Goal: Task Accomplishment & Management: Use online tool/utility

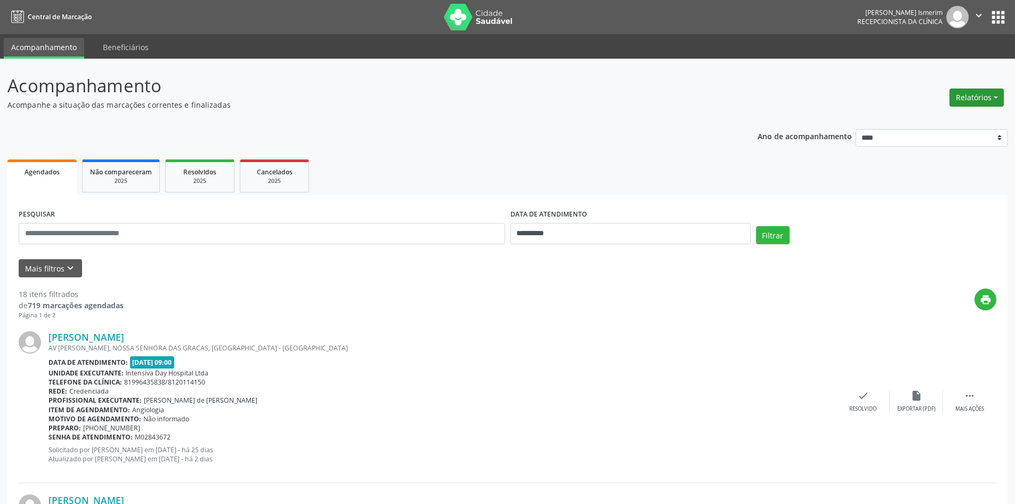
click at [990, 92] on button "Relatórios" at bounding box center [977, 97] width 54 height 18
click at [938, 114] on link "Agendamentos" at bounding box center [947, 120] width 115 height 15
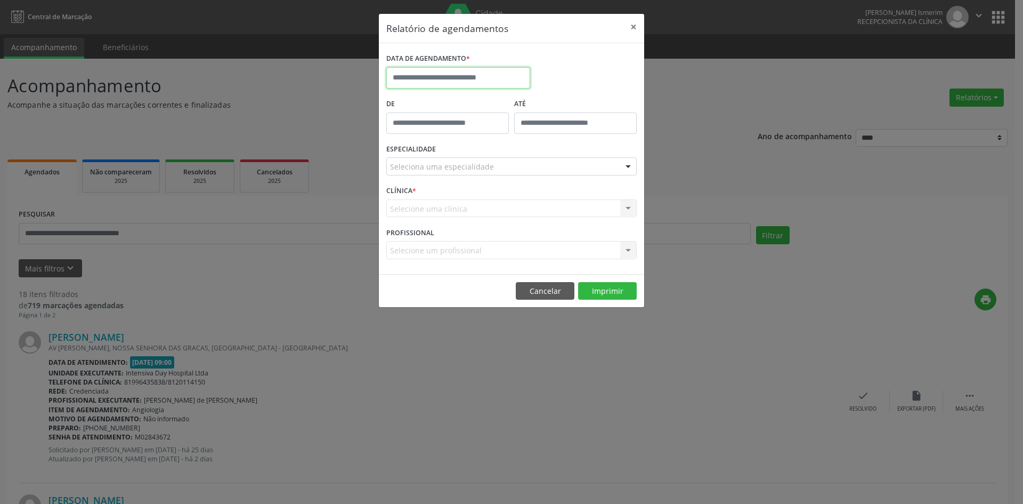
click at [496, 75] on input "text" at bounding box center [458, 77] width 144 height 21
click at [393, 101] on icon at bounding box center [395, 101] width 7 height 7
select select "*"
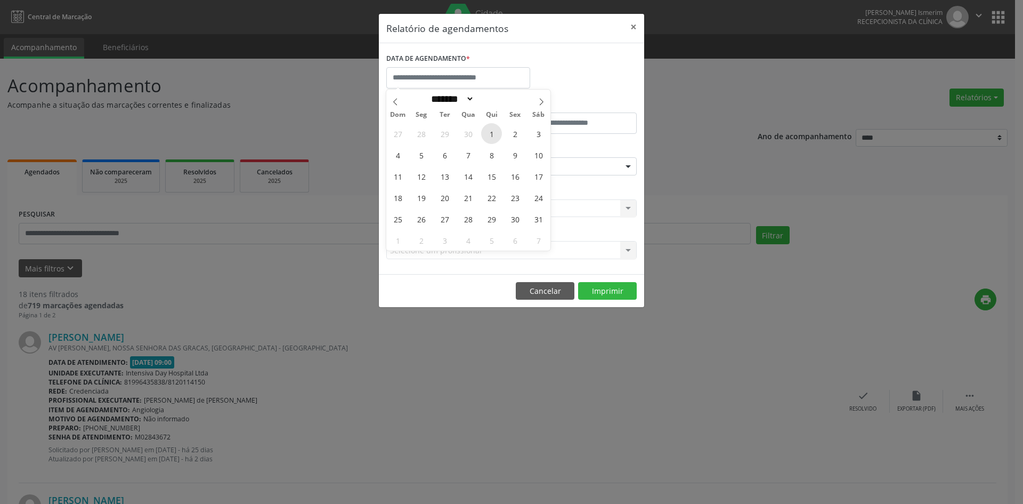
click at [485, 135] on span "1" at bounding box center [491, 133] width 21 height 21
type input "**********"
click at [399, 97] on span at bounding box center [395, 99] width 18 height 18
click at [398, 97] on span at bounding box center [395, 99] width 18 height 18
click at [397, 98] on icon at bounding box center [395, 101] width 7 height 7
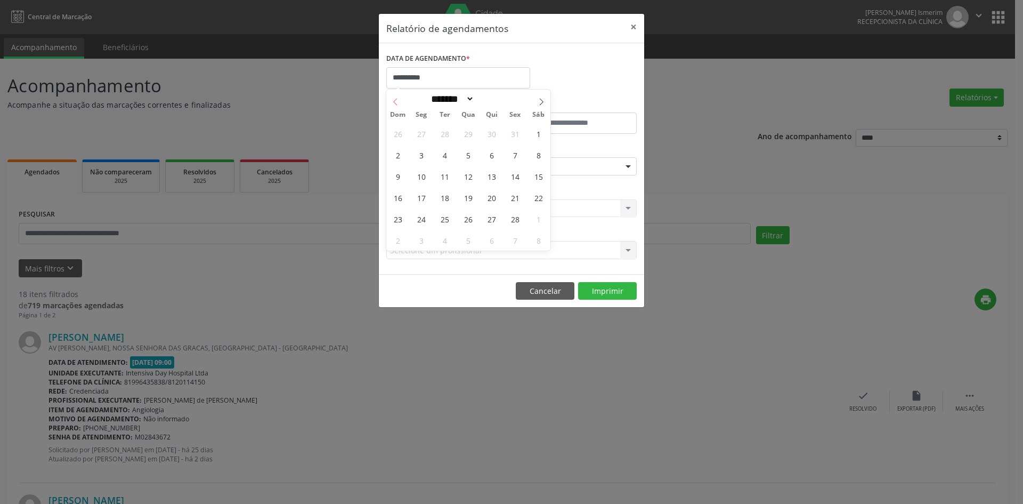
click at [397, 98] on icon at bounding box center [395, 101] width 7 height 7
select select "*"
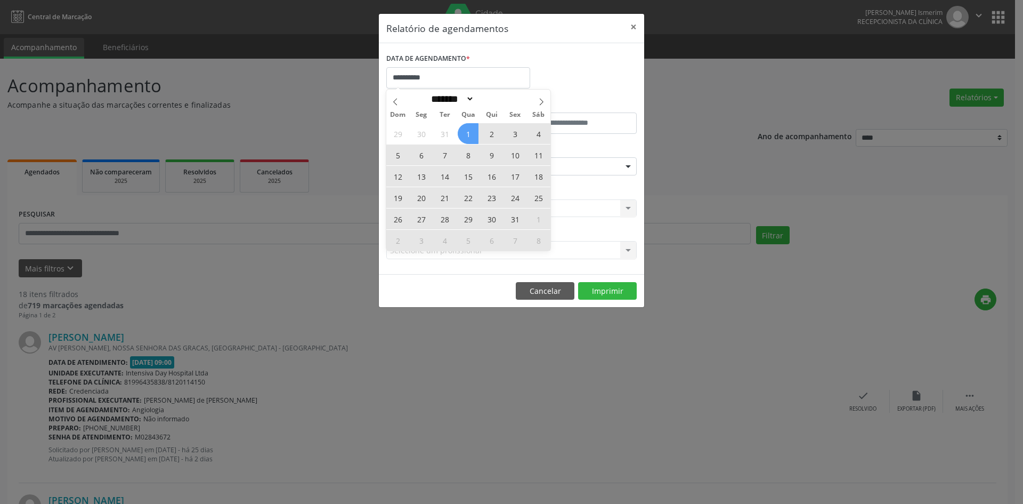
click at [470, 133] on span "1" at bounding box center [468, 133] width 21 height 21
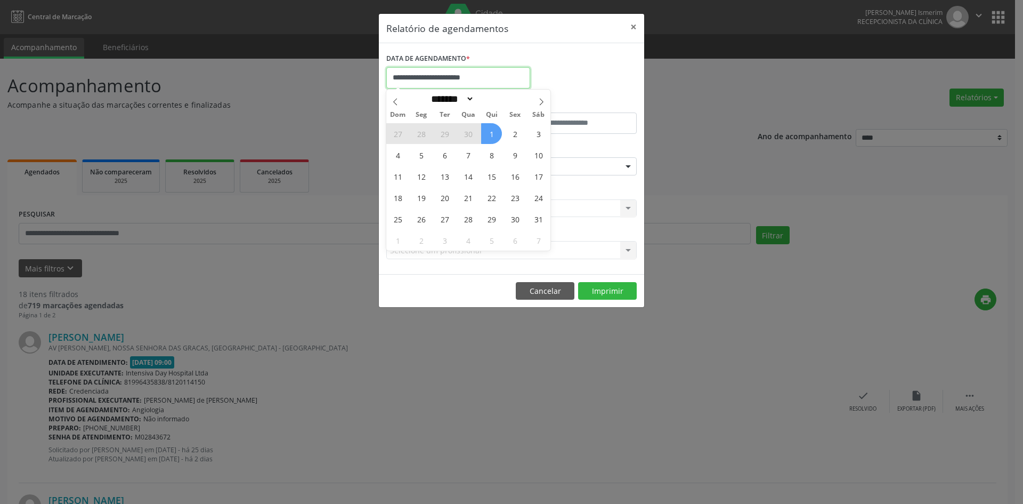
click at [497, 78] on input "**********" at bounding box center [458, 77] width 144 height 21
click at [539, 96] on span at bounding box center [542, 99] width 18 height 18
select select "*"
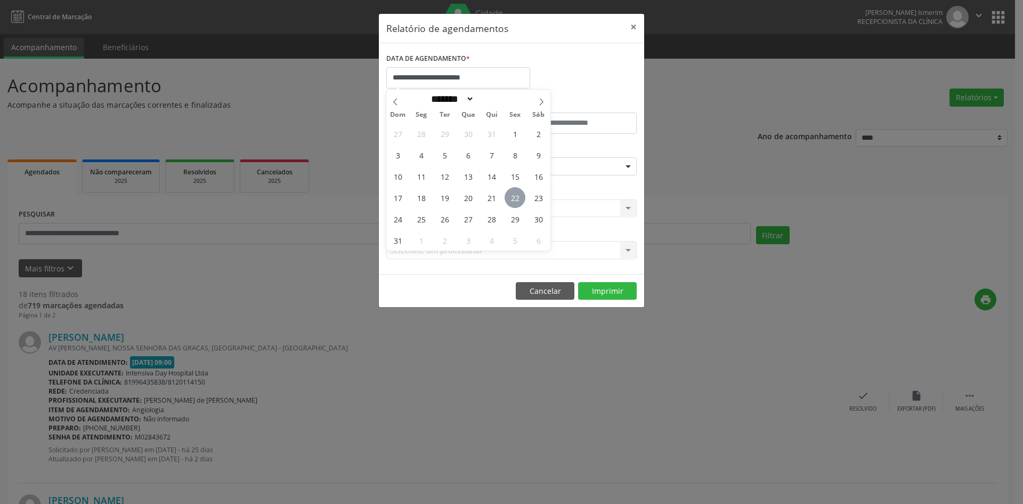
click at [520, 197] on span "22" at bounding box center [515, 197] width 21 height 21
type input "**********"
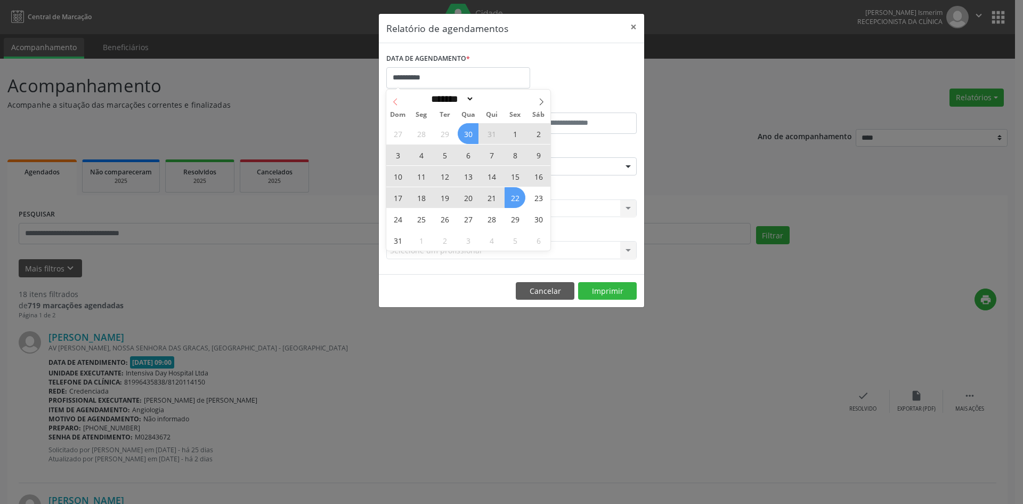
click at [396, 102] on icon at bounding box center [395, 101] width 7 height 7
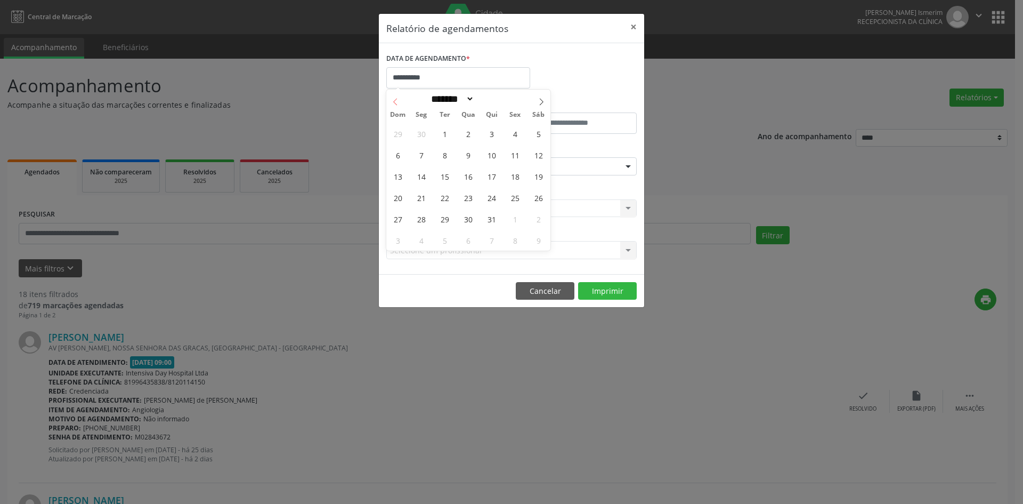
click at [396, 102] on icon at bounding box center [395, 101] width 7 height 7
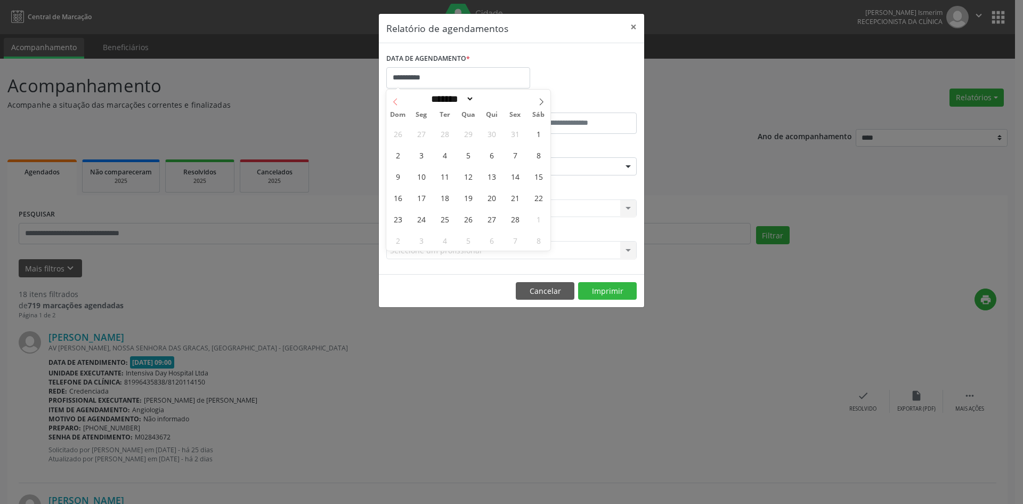
click at [396, 102] on icon at bounding box center [395, 101] width 7 height 7
select select "*"
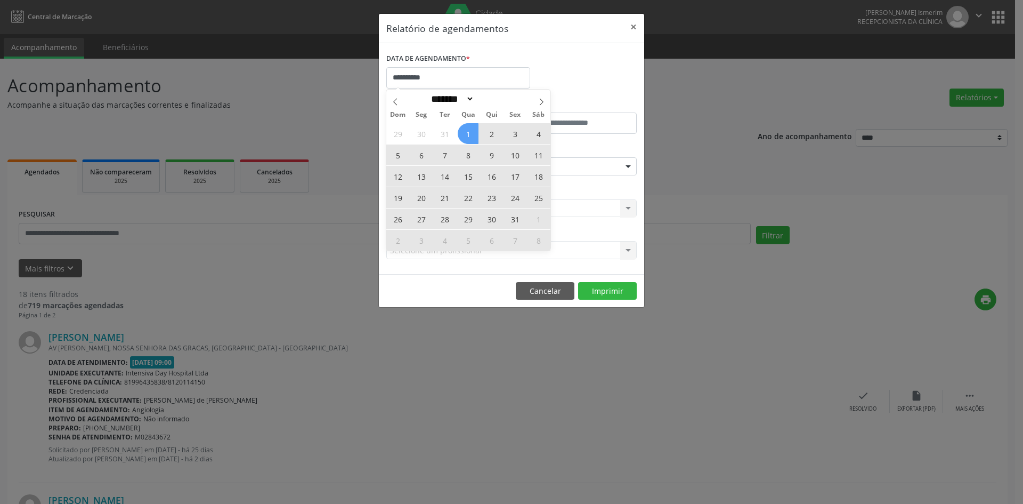
click at [466, 134] on span "1" at bounding box center [468, 133] width 21 height 21
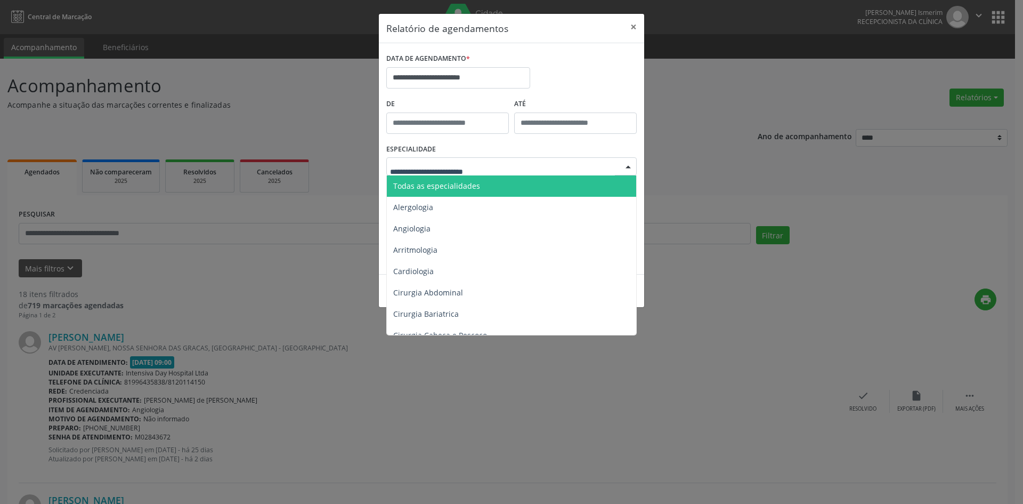
click at [471, 182] on span "Todas as especialidades" at bounding box center [436, 186] width 87 height 10
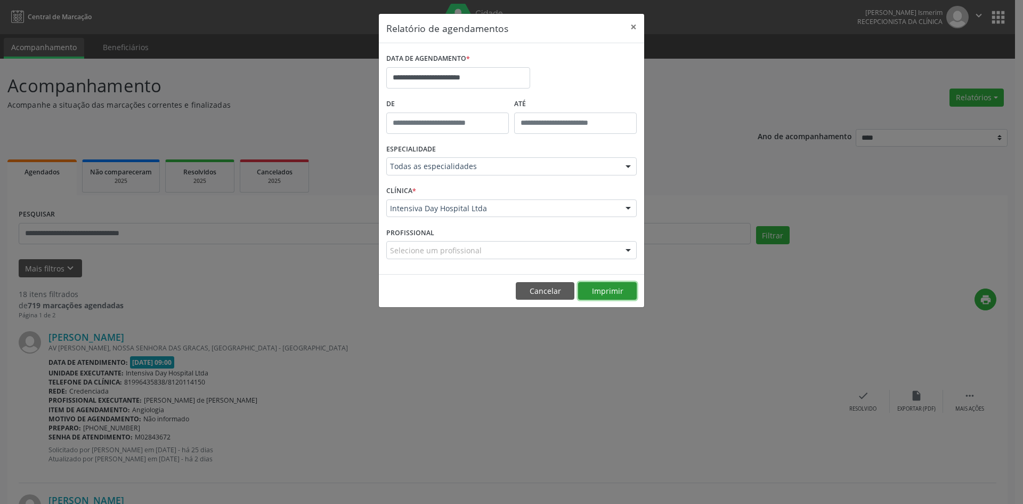
click at [608, 294] on button "Imprimir" at bounding box center [607, 291] width 59 height 18
click at [608, 289] on button "Imprimir" at bounding box center [607, 291] width 59 height 18
